Goal: Task Accomplishment & Management: Use online tool/utility

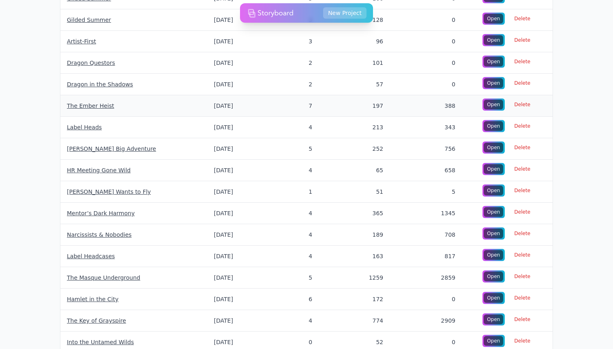
scroll to position [93, 0]
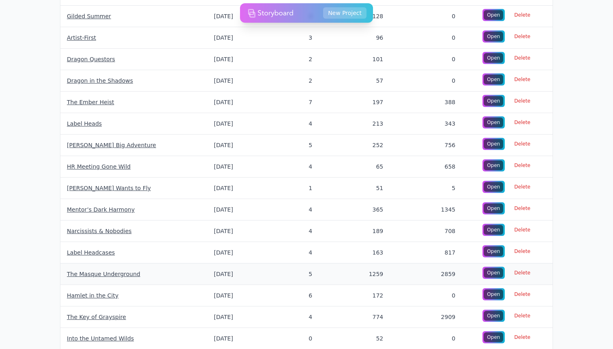
click at [97, 271] on link "The Masque Underground" at bounding box center [103, 274] width 73 height 6
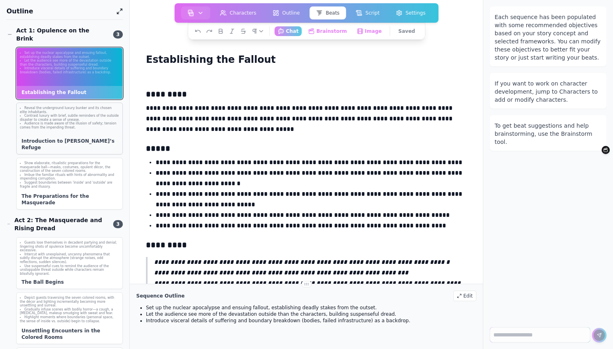
click at [68, 114] on li "Contrast luxury with brief, subtle reminders of the outside disaster to create …" at bounding box center [69, 118] width 99 height 8
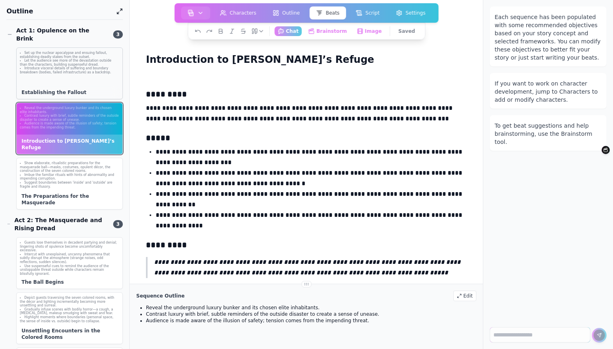
click at [80, 68] on div "Set up the nuclear apocalypse and ensuing fallout, establishing deadly stakes f…" at bounding box center [70, 63] width 106 height 30
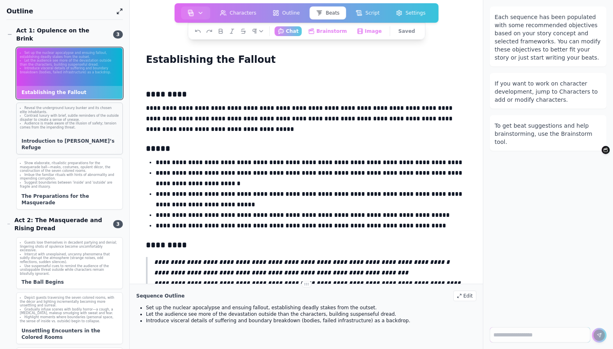
click at [55, 126] on div "Reveal the underground luxury bunker and its chosen elite inhabitants. Contrast…" at bounding box center [69, 129] width 107 height 52
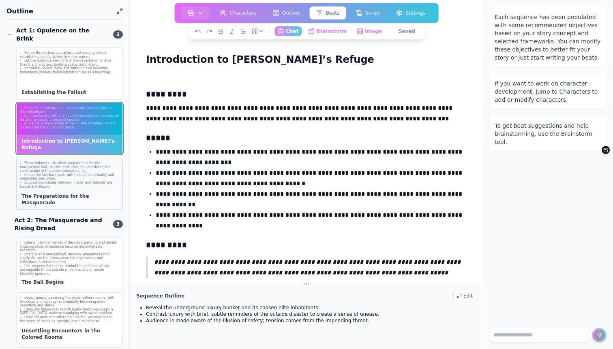
click at [60, 181] on li "Suggest boundaries between 'inside' and 'outside' are fragile and illusory." at bounding box center [69, 185] width 99 height 8
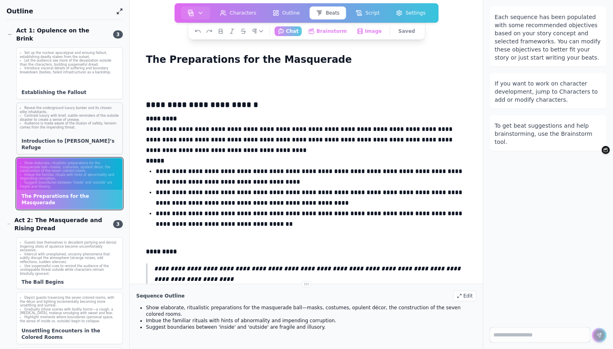
click at [62, 130] on div "Reveal the underground luxury bunker and its chosen elite inhabitants. Contrast…" at bounding box center [69, 129] width 107 height 52
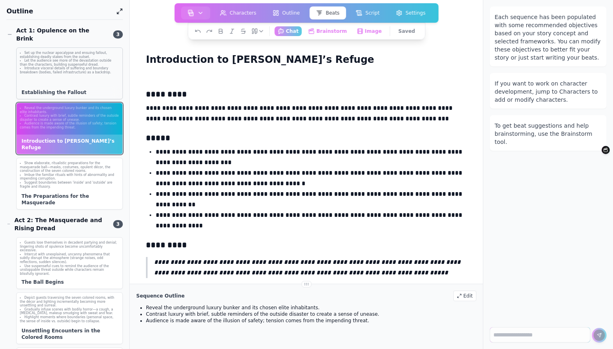
click at [72, 66] on li "Introduce visceral details of suffering and boundary breakdown (bodies, failed …" at bounding box center [69, 70] width 99 height 8
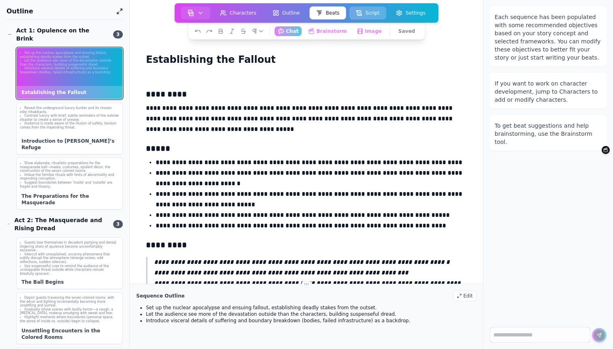
click at [374, 14] on button "Script" at bounding box center [367, 12] width 37 height 13
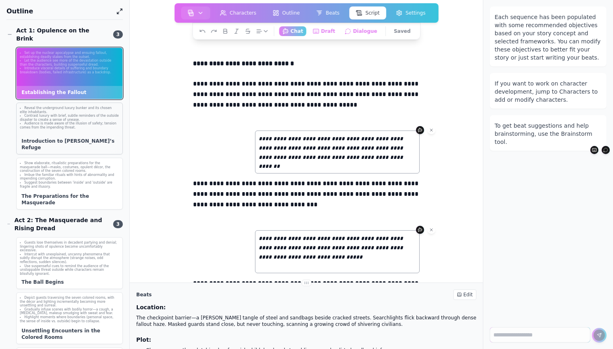
click at [34, 122] on li "Audience is made aware of the illusion of safety; tension comes from the impend…" at bounding box center [69, 126] width 99 height 8
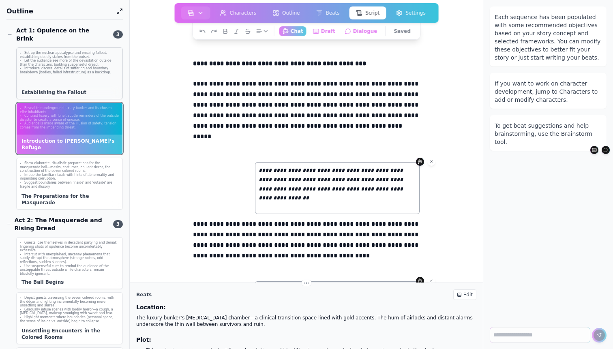
click at [62, 51] on li "Set up the nuclear apocalypse and ensuing fallout, establishing deadly stakes f…" at bounding box center [69, 55] width 99 height 8
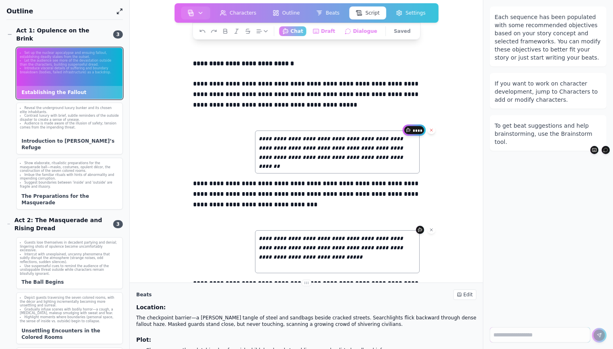
click at [432, 130] on icon at bounding box center [431, 130] width 2 height 2
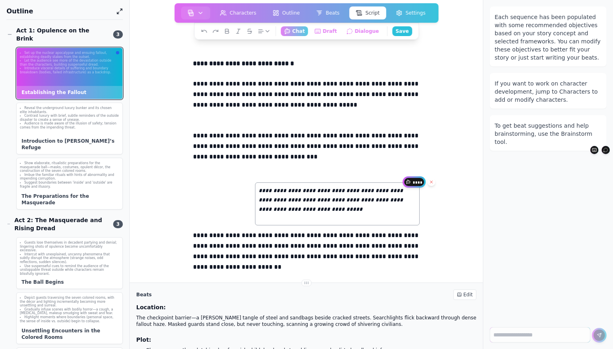
click at [432, 182] on icon at bounding box center [431, 182] width 2 height 2
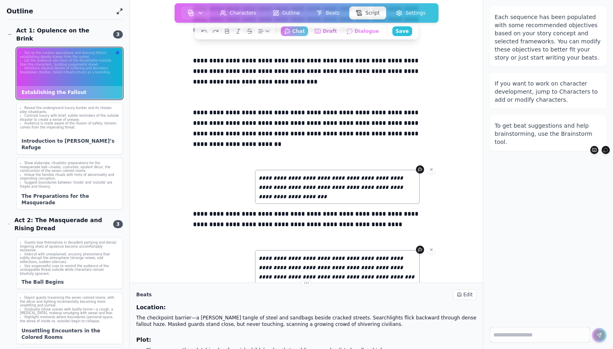
scroll to position [76, 0]
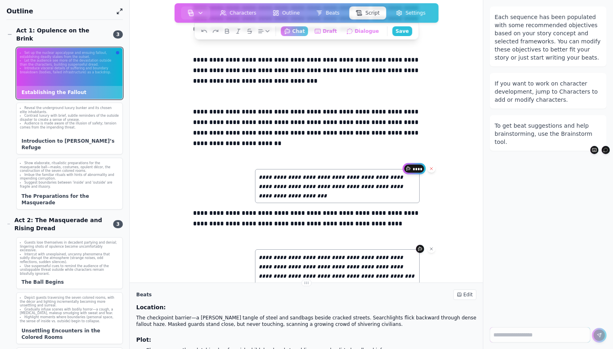
click at [430, 169] on icon at bounding box center [431, 168] width 2 height 2
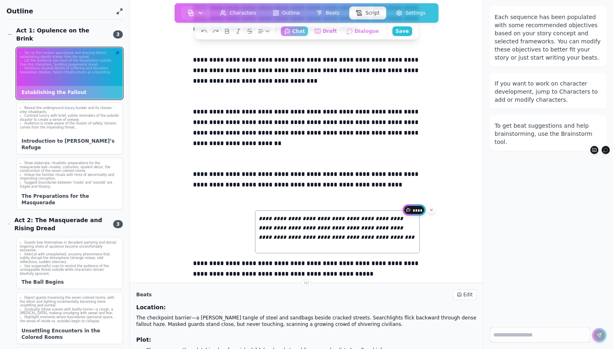
click at [432, 209] on icon at bounding box center [431, 209] width 5 height 5
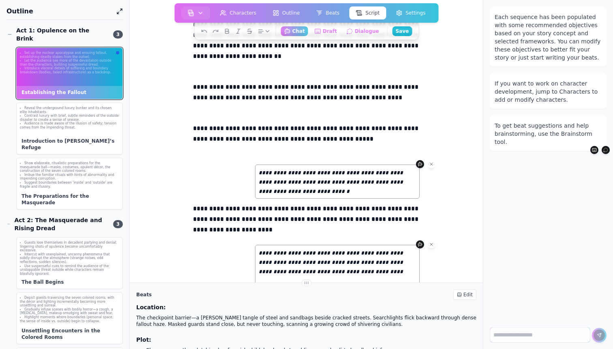
scroll to position [179, 0]
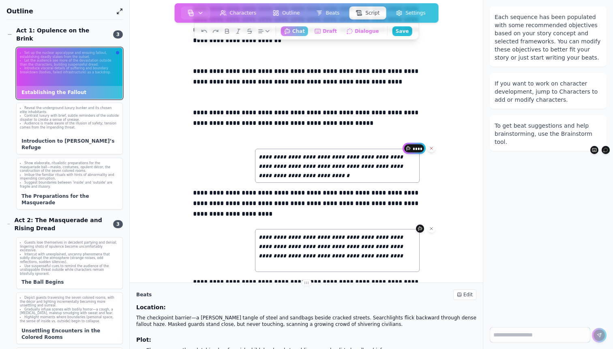
click at [434, 147] on icon at bounding box center [431, 148] width 5 height 5
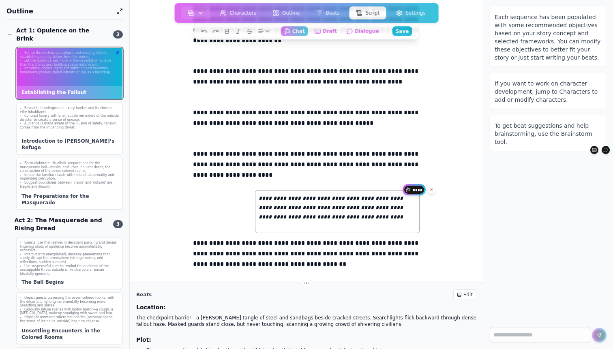
click at [433, 191] on icon at bounding box center [431, 189] width 5 height 5
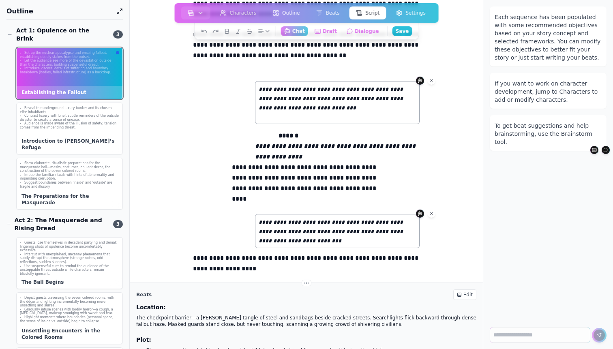
scroll to position [363, 0]
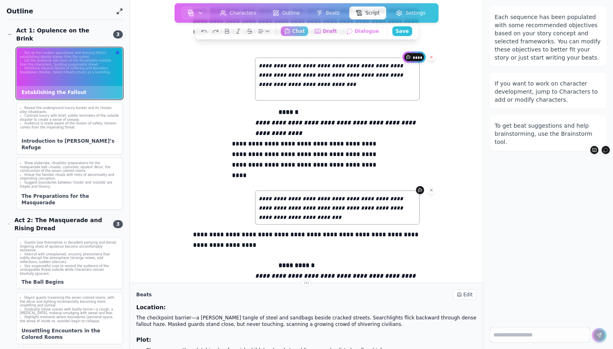
click at [435, 59] on button at bounding box center [431, 57] width 8 height 8
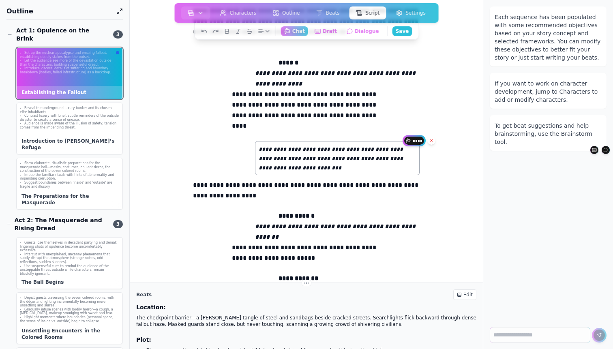
click at [431, 140] on icon at bounding box center [431, 140] width 2 height 2
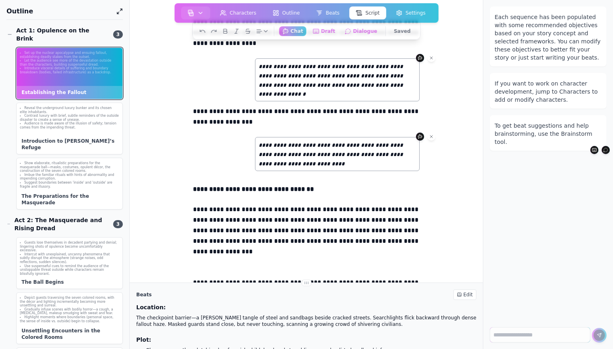
scroll to position [772, 0]
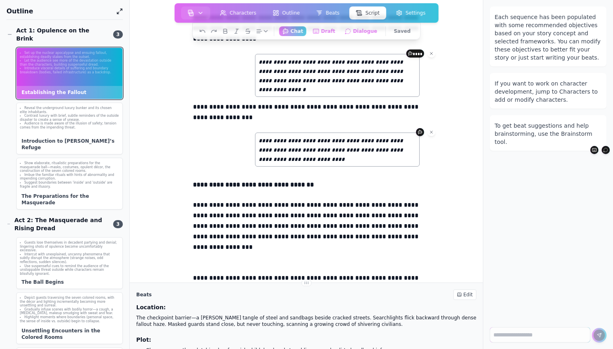
click at [430, 68] on div "**********" at bounding box center [306, 23] width 327 height 1506
click at [431, 56] on icon at bounding box center [431, 53] width 5 height 5
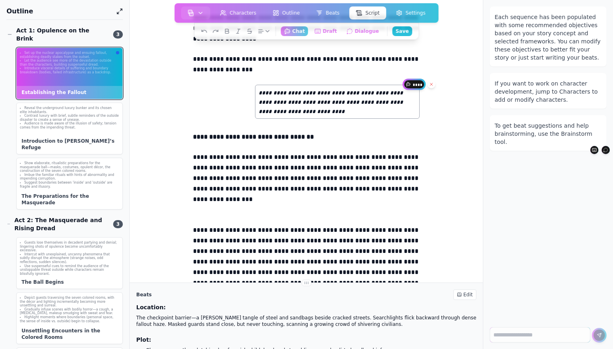
click at [431, 87] on icon at bounding box center [431, 84] width 5 height 5
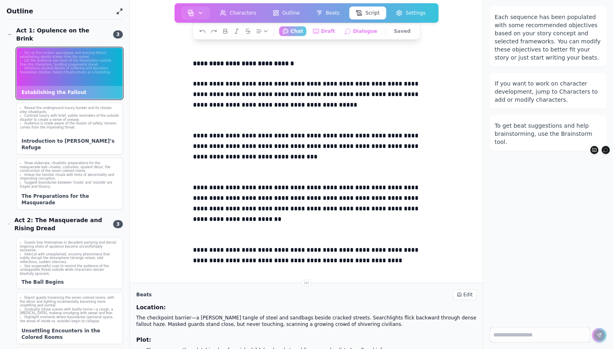
scroll to position [0, 0]
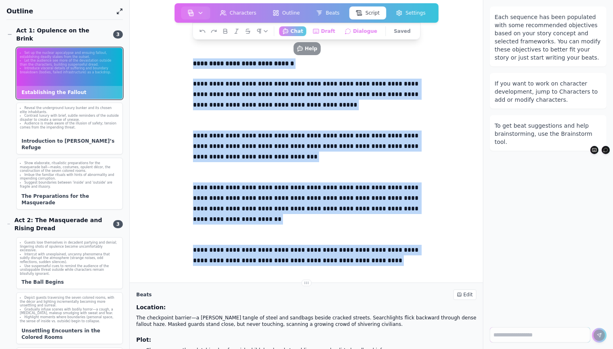
copy div "**********"
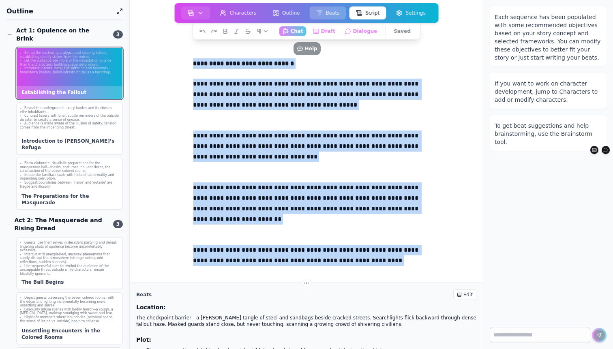
click at [337, 15] on button "Beats" at bounding box center [327, 12] width 36 height 13
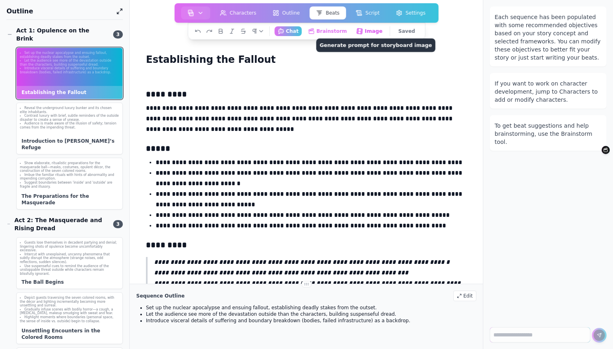
click at [376, 32] on button "Image Generate prompt for storyboard image" at bounding box center [368, 31] width 33 height 10
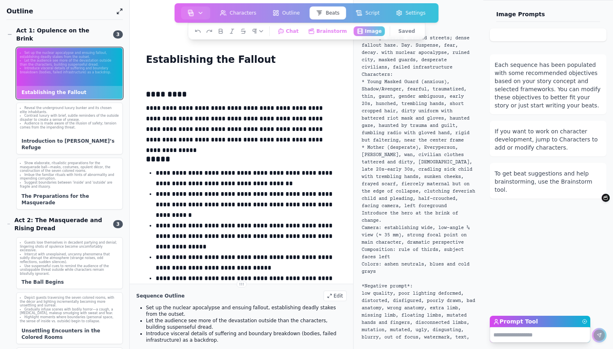
scroll to position [105, 0]
click at [216, 58] on h1 "Establishing the Fallout" at bounding box center [211, 59] width 136 height 15
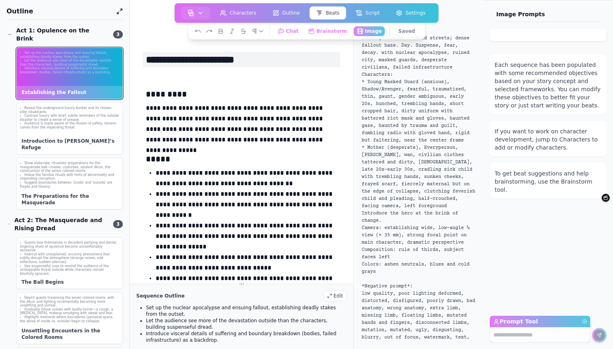
click at [216, 58] on input "**********" at bounding box center [241, 59] width 197 height 15
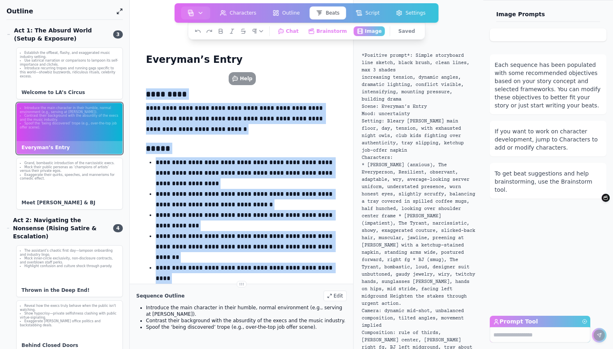
scroll to position [101, 0]
